Goal: Find contact information: Obtain details needed to contact an individual or organization

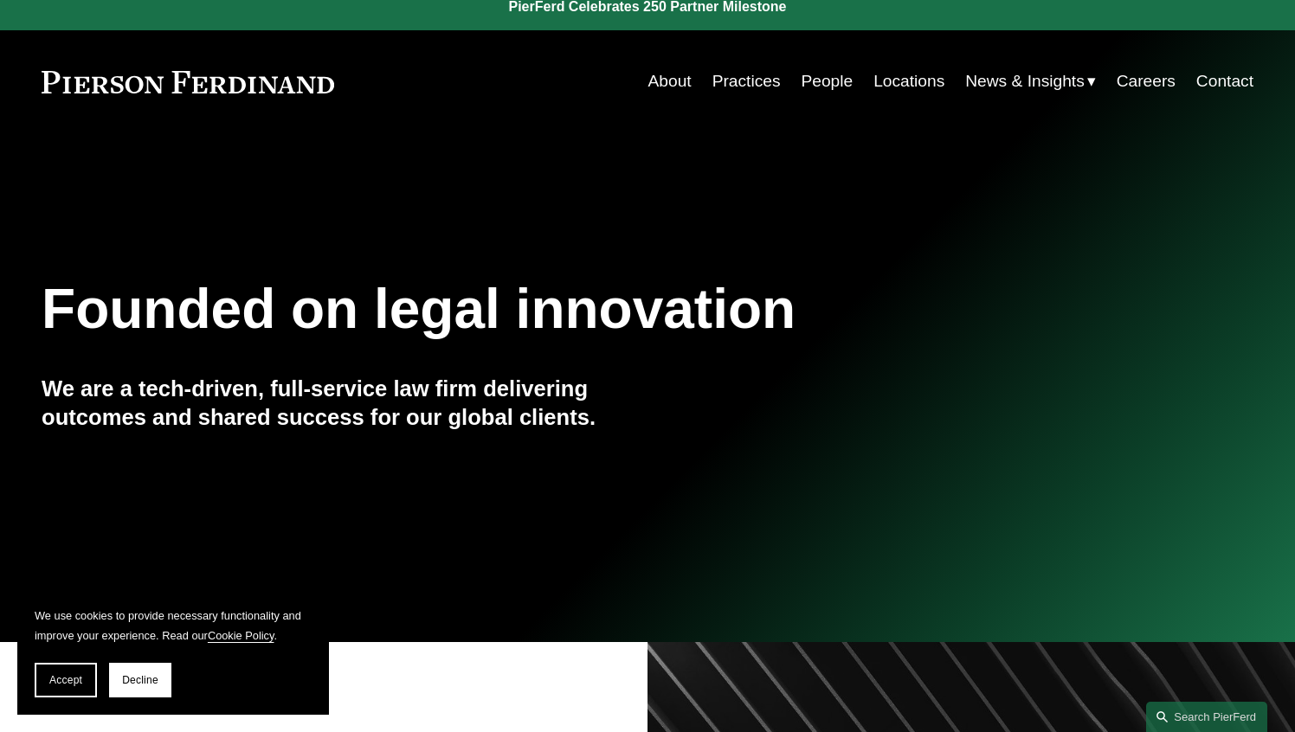
scroll to position [18, 0]
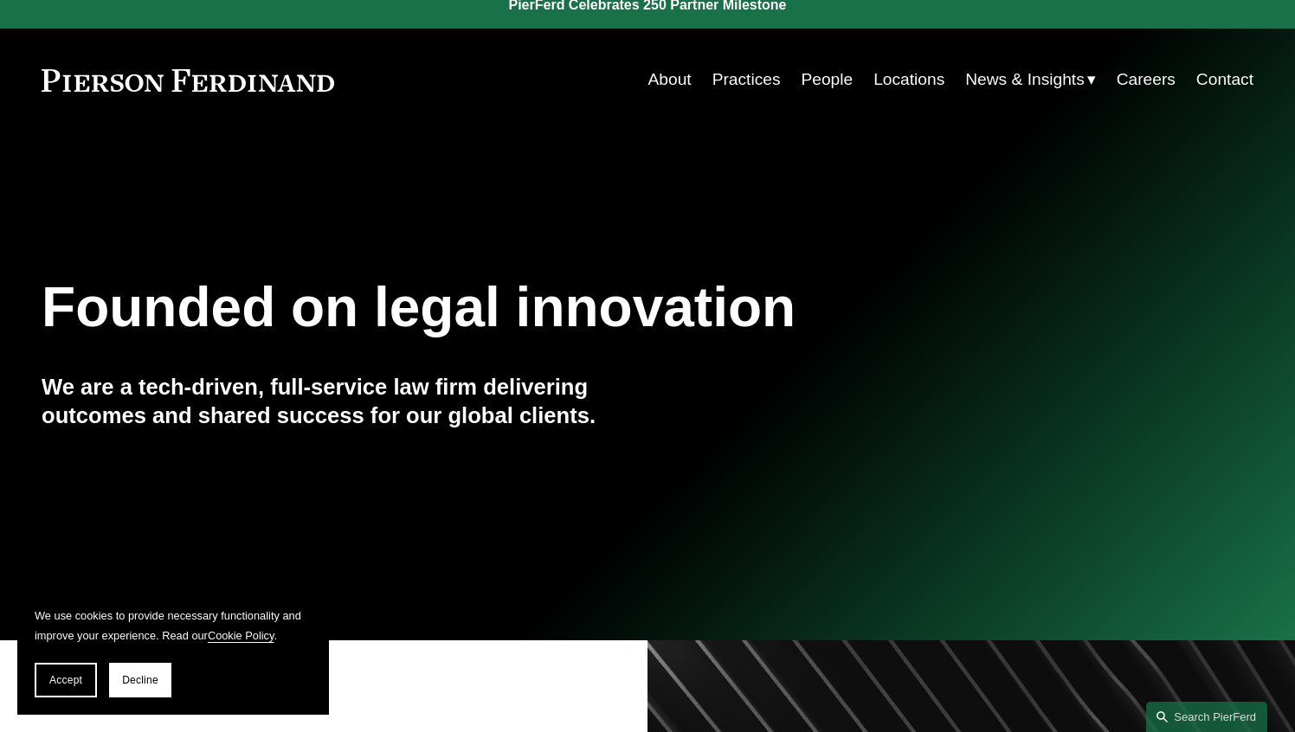
drag, startPoint x: 338, startPoint y: 80, endPoint x: 60, endPoint y: 76, distance: 277.9
click at [60, 76] on div "About Practices People Locations News & Insights News" at bounding box center [648, 79] width 1212 height 33
drag, startPoint x: 41, startPoint y: 82, endPoint x: 691, endPoint y: 139, distance: 652.6
click at [274, 90] on div "Skip to Content About Practices People Locations" at bounding box center [647, 80] width 1295 height 102
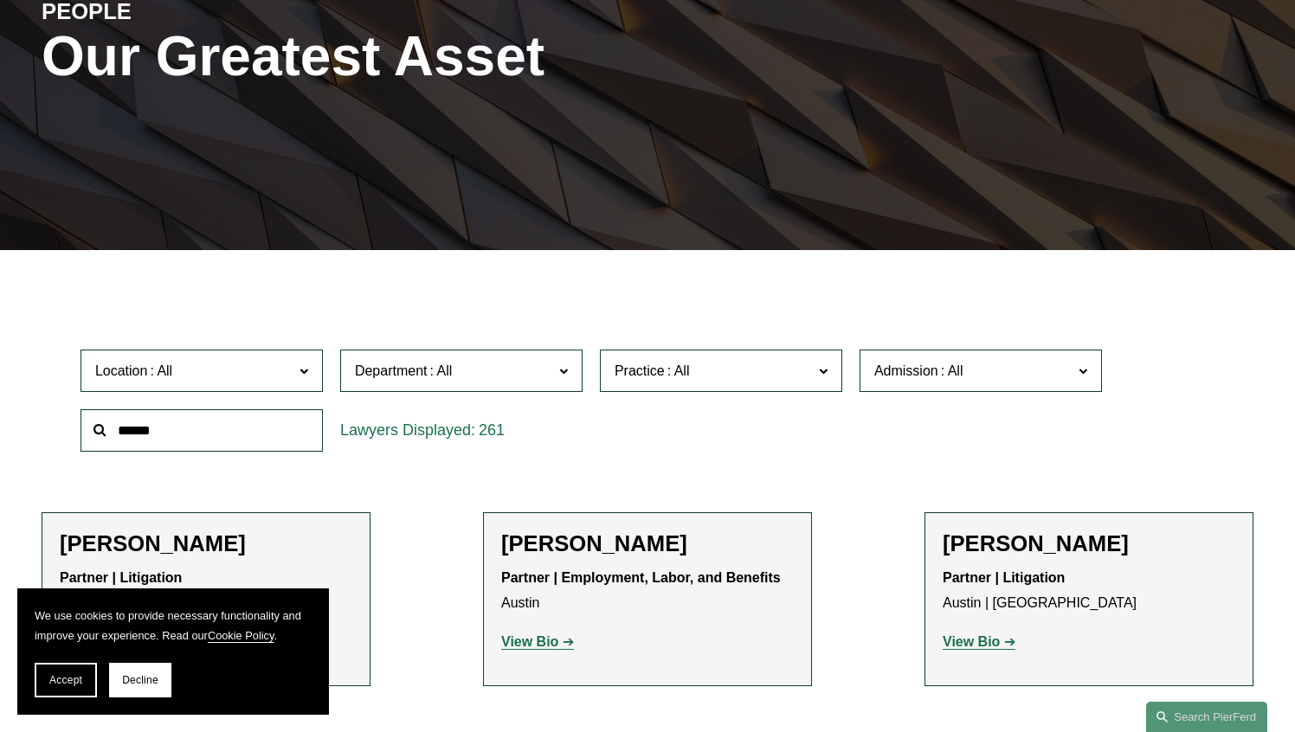
scroll to position [246, 0]
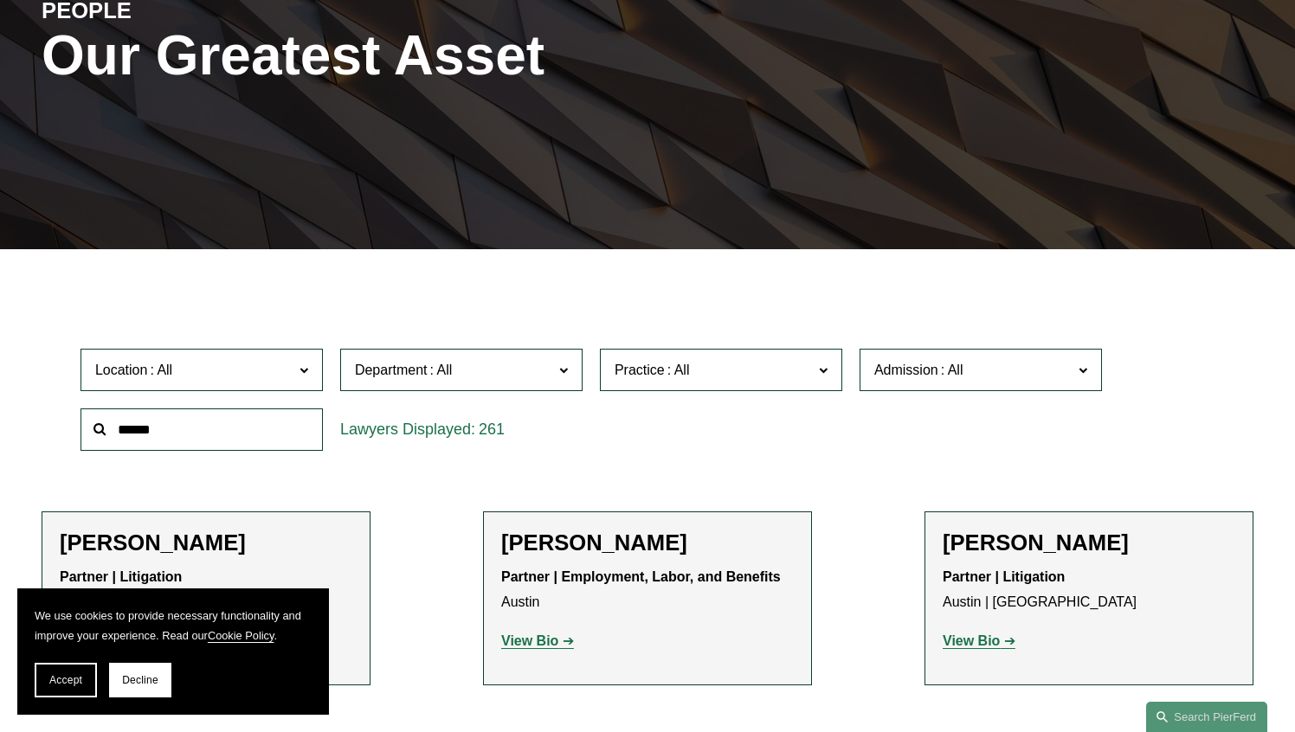
click at [177, 435] on input "text" at bounding box center [202, 430] width 242 height 42
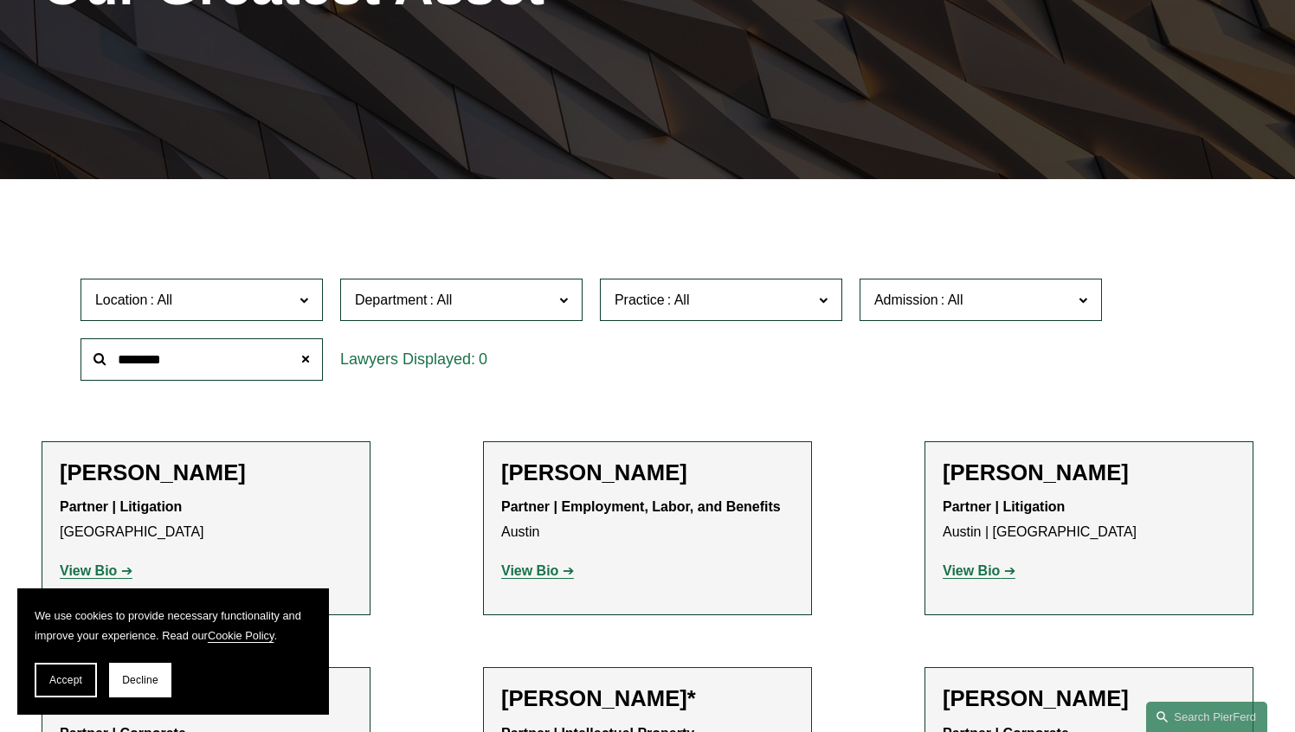
scroll to position [329, 0]
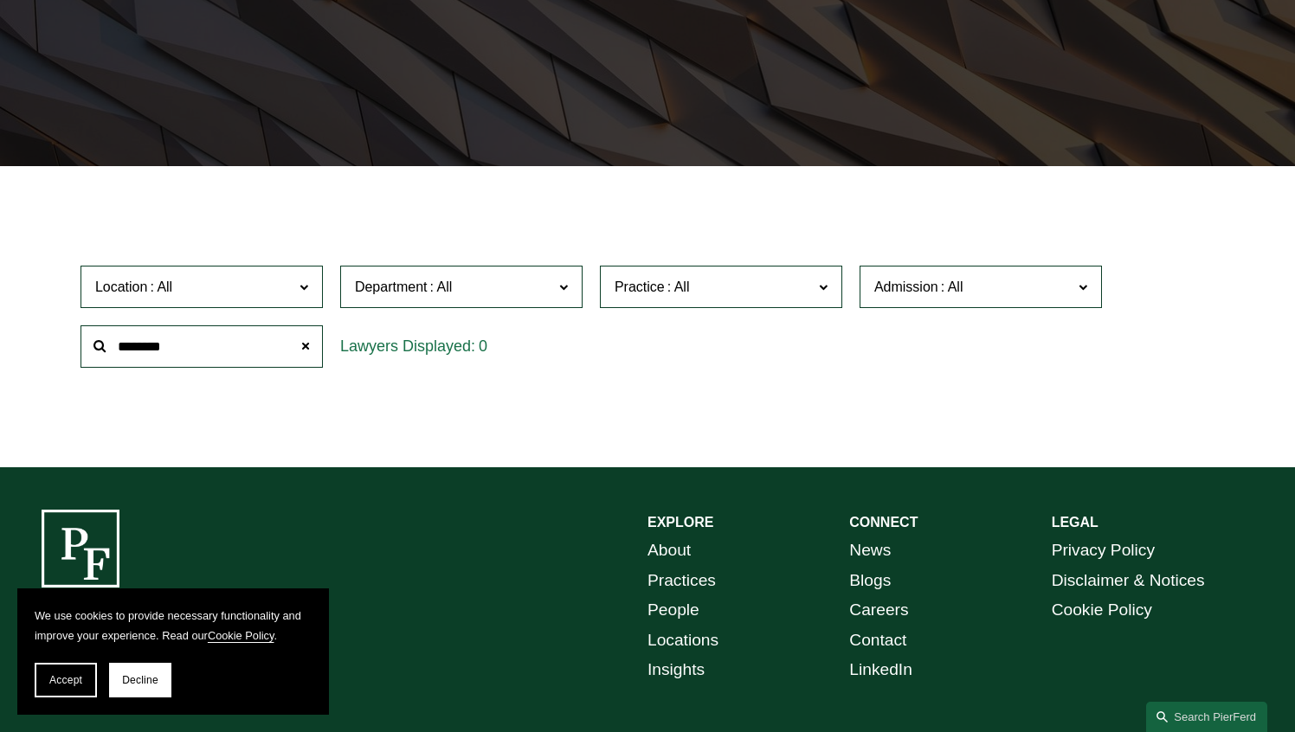
drag, startPoint x: 229, startPoint y: 341, endPoint x: -21, endPoint y: 315, distance: 250.7
click at [0, 315] on html "We use cookies to provide necessary functionality and improve your experience. …" at bounding box center [647, 255] width 1295 height 1168
type input "*****"
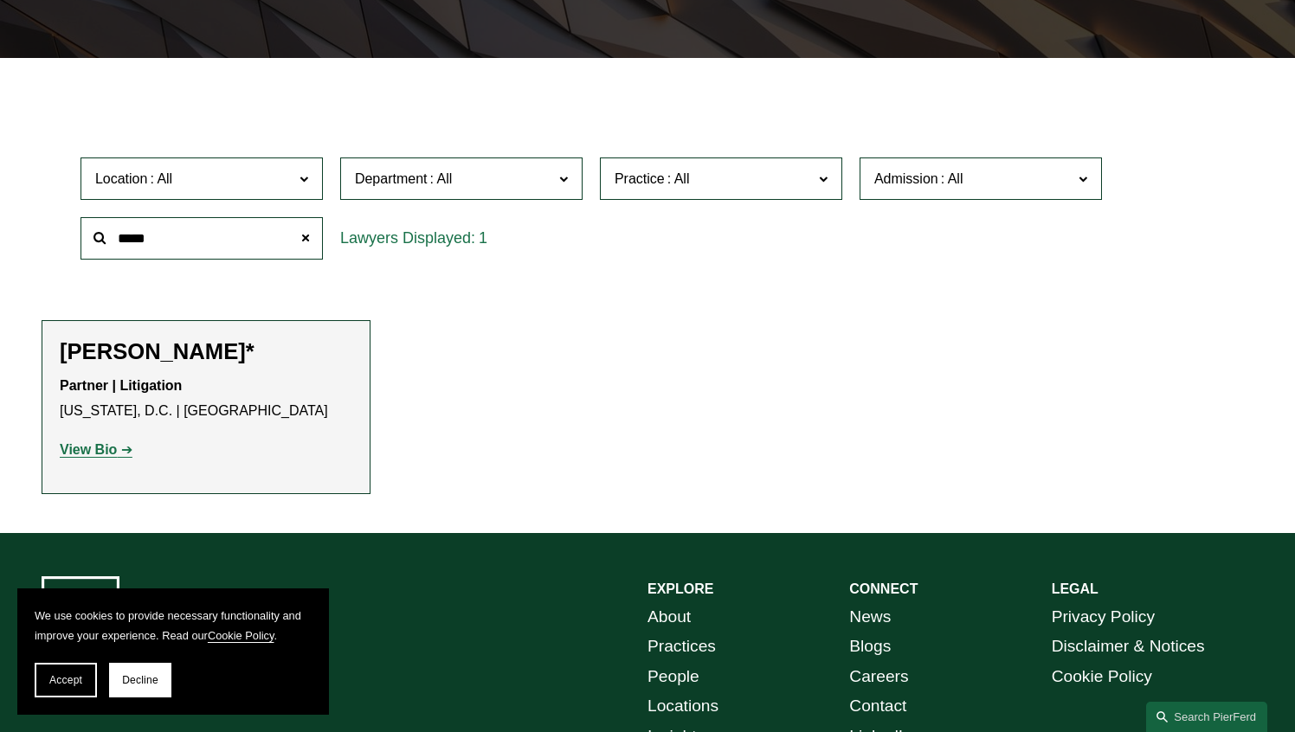
scroll to position [445, 0]
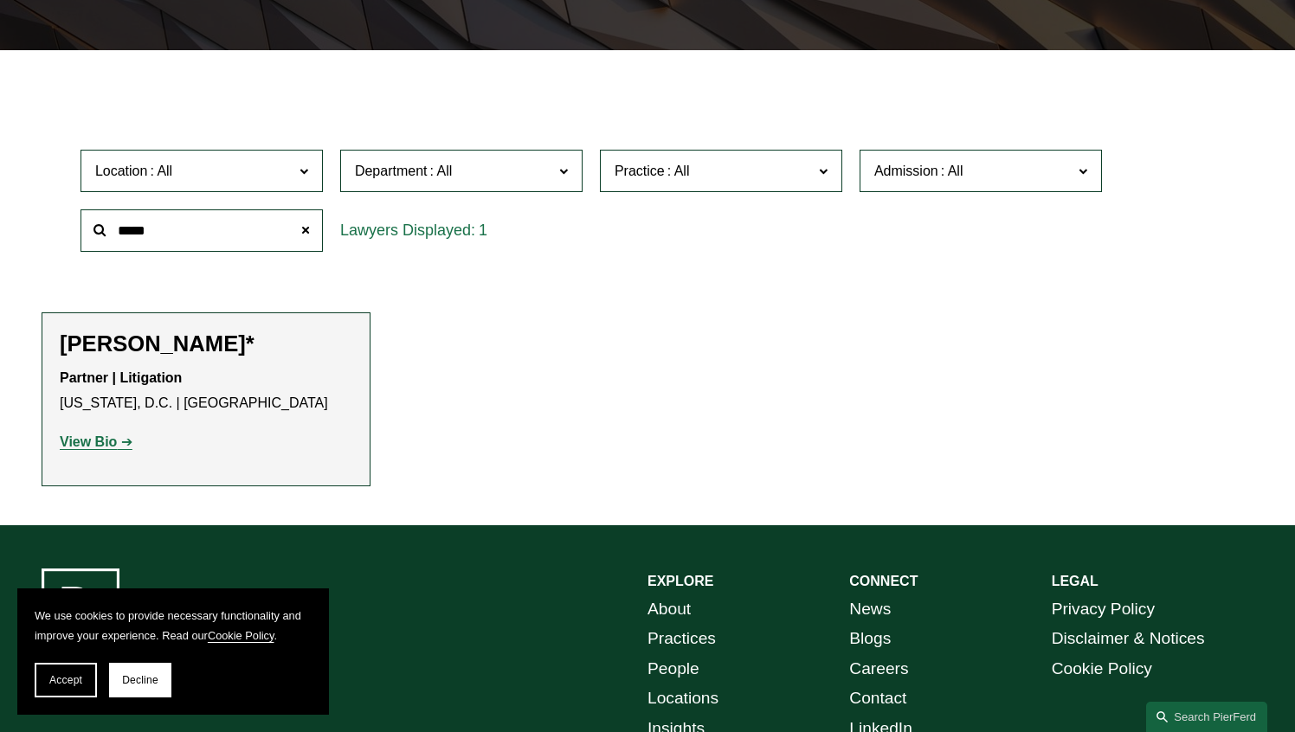
click at [100, 435] on strong "View Bio" at bounding box center [88, 442] width 57 height 15
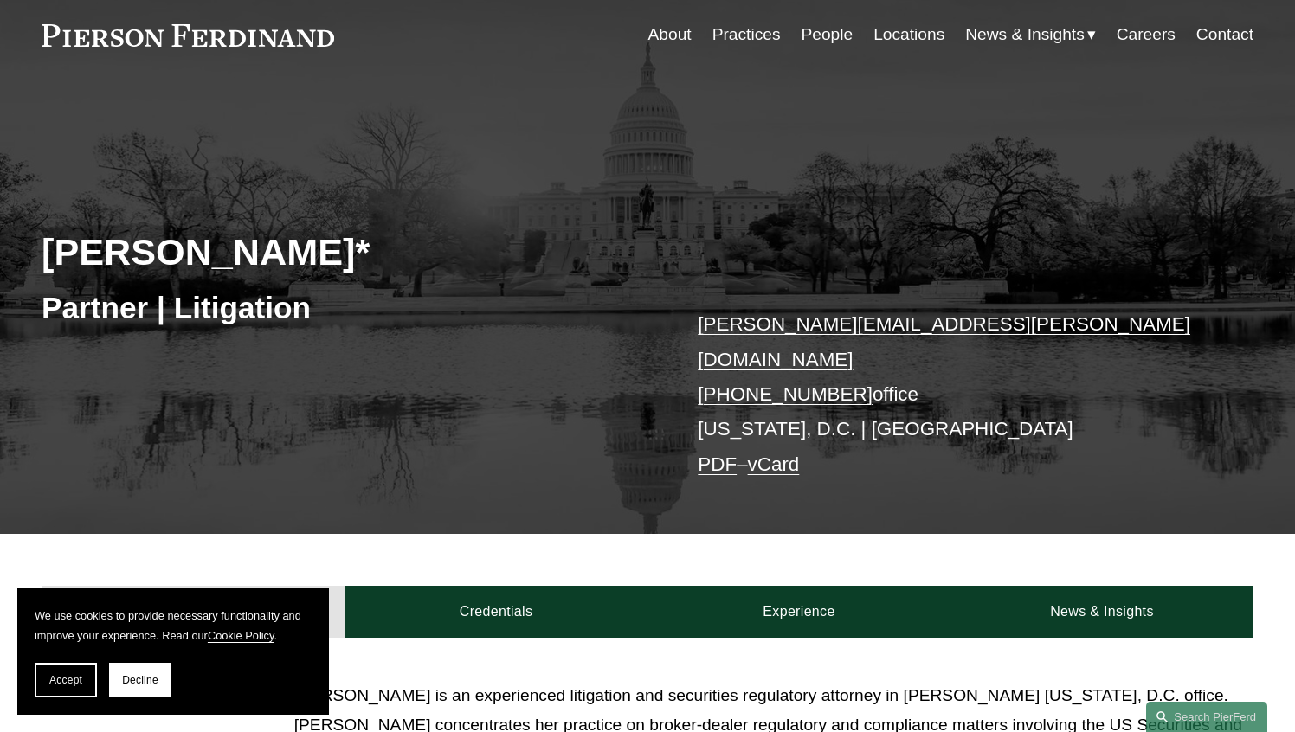
scroll to position [17, 0]
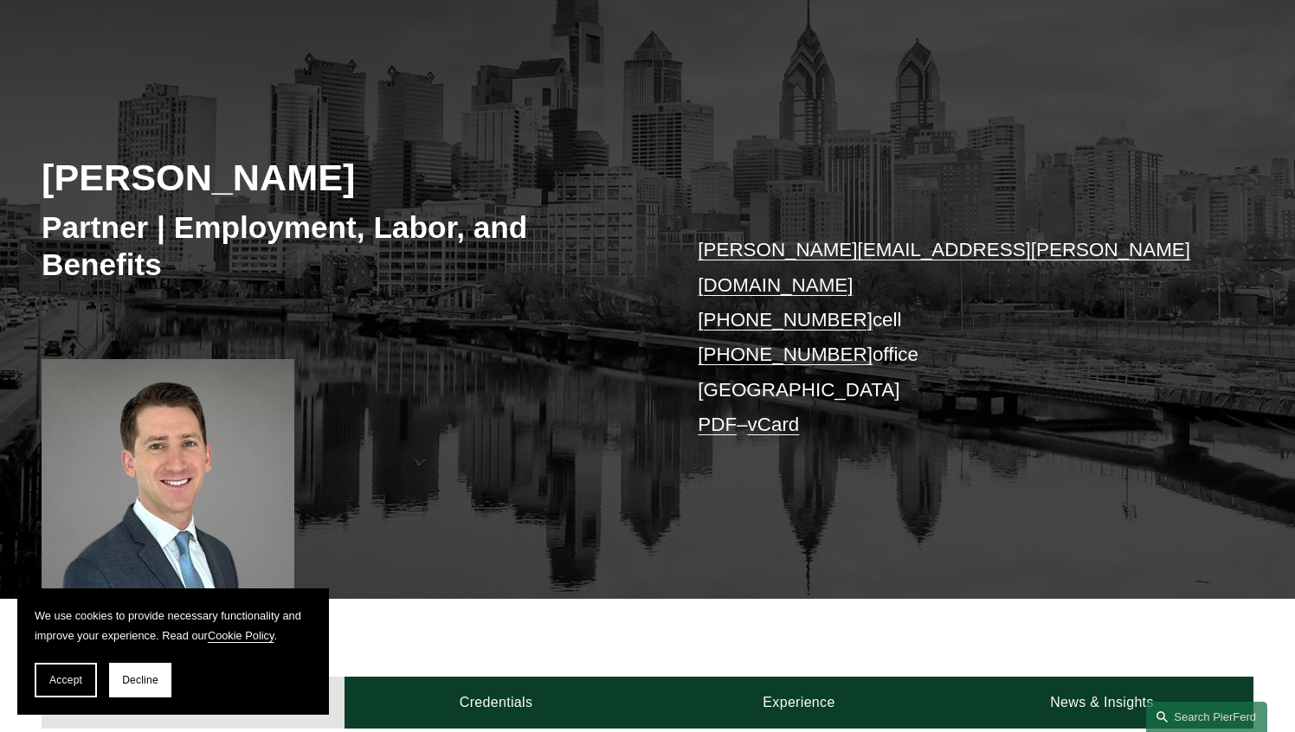
scroll to position [139, 0]
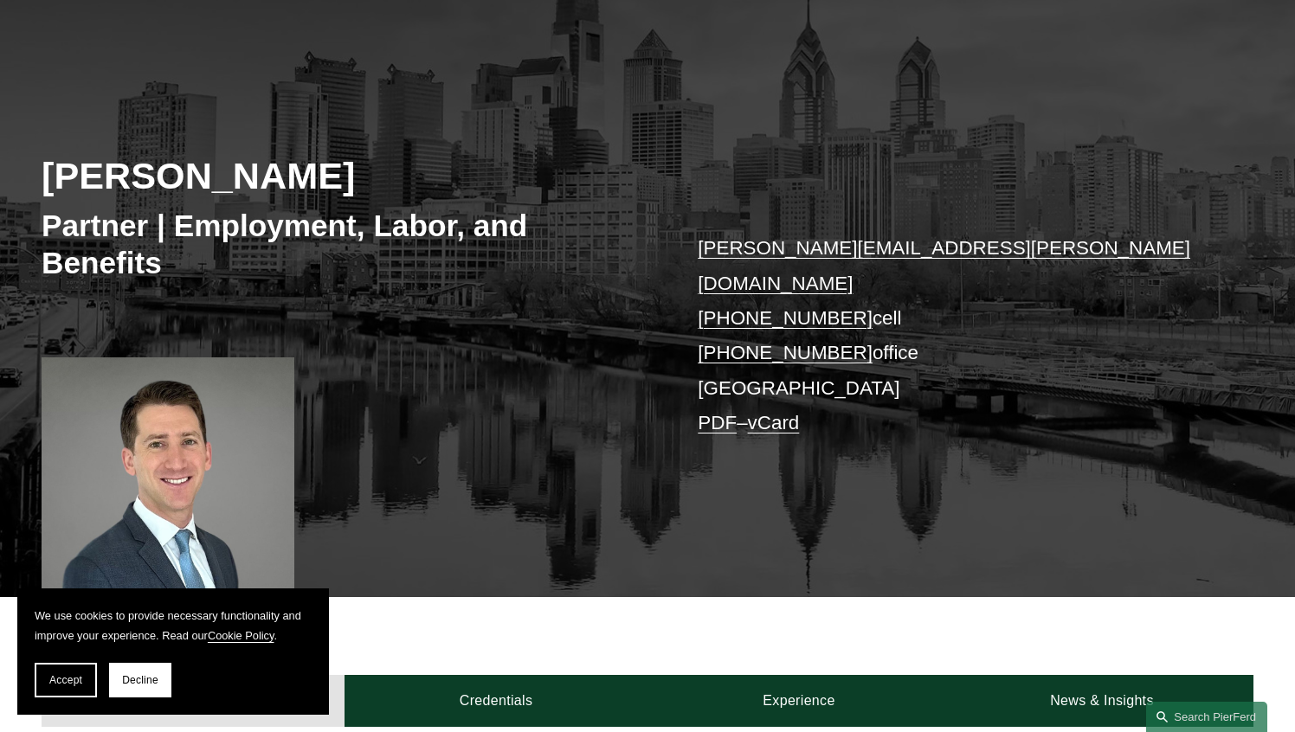
drag, startPoint x: 416, startPoint y: 177, endPoint x: 43, endPoint y: 177, distance: 373.1
click at [42, 177] on h2 "Benjamin K. Jacobs" at bounding box center [345, 175] width 606 height 45
copy h2 "Benjamin K. Jacobs"
click at [686, 249] on div "Benjamin K. Jacobs Partner | Employment, Labor, and Benefits benjamin.jacobs@pi…" at bounding box center [647, 323] width 1295 height 548
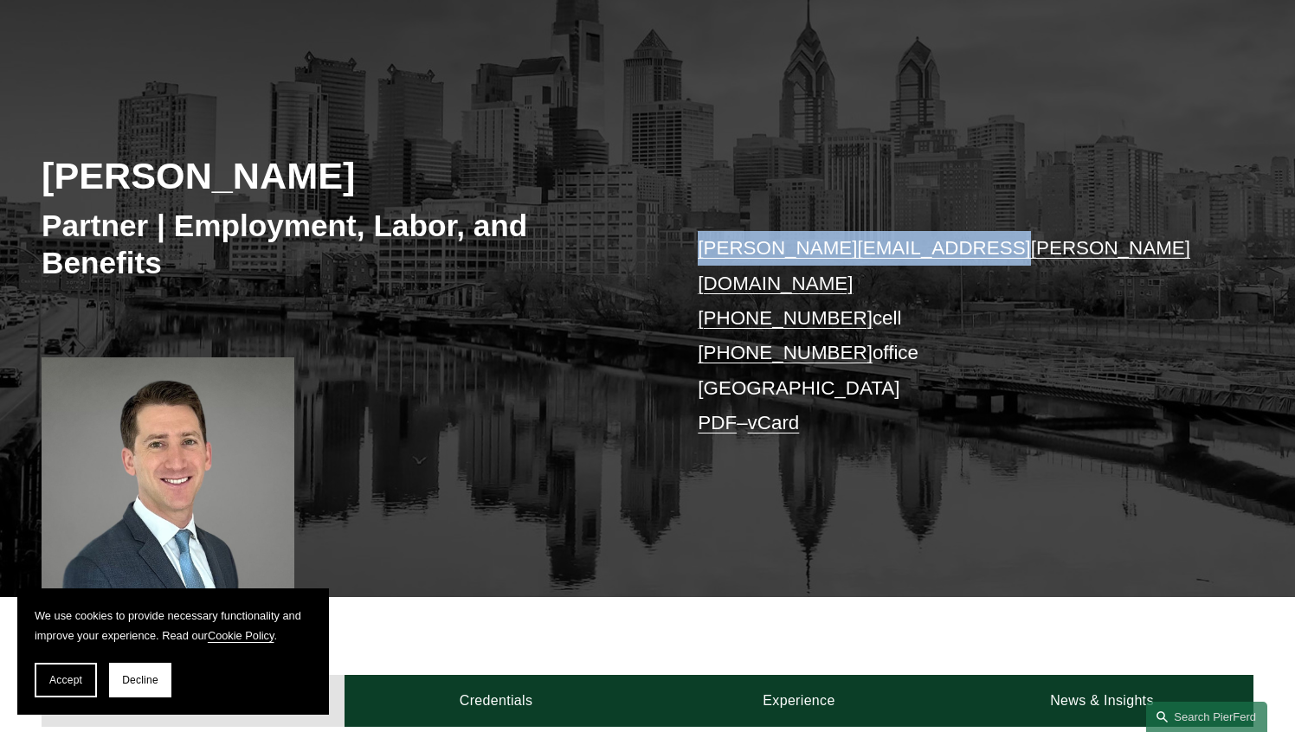
drag, startPoint x: 796, startPoint y: 251, endPoint x: 960, endPoint y: 261, distance: 163.9
click at [960, 261] on div "Benjamin K. Jacobs Partner | Employment, Labor, and Benefits benjamin.jacobs@pi…" at bounding box center [647, 323] width 1295 height 548
copy link "benjamin.jacobs@pierferd.com"
